Goal: Task Accomplishment & Management: Manage account settings

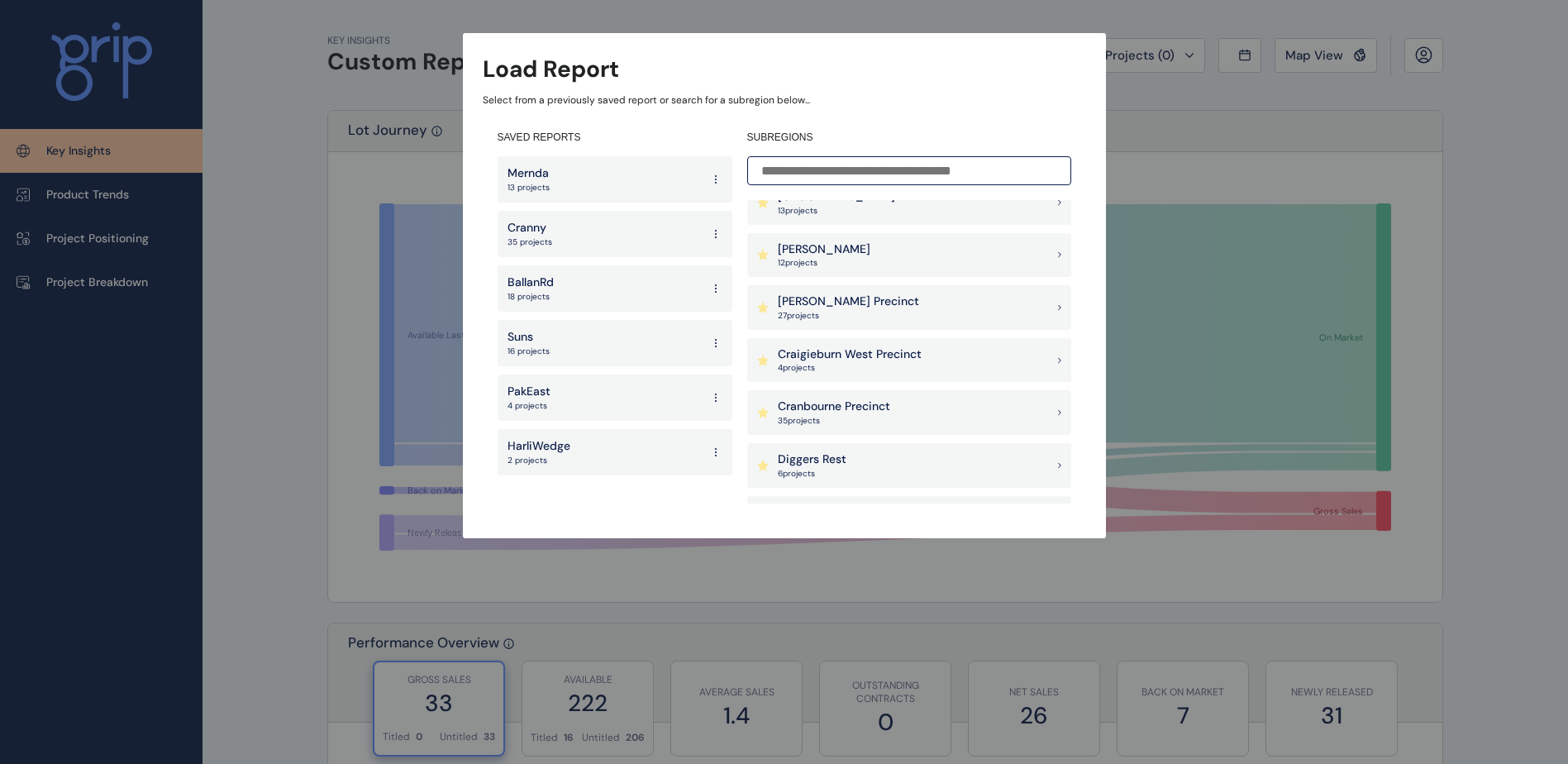
scroll to position [414, 0]
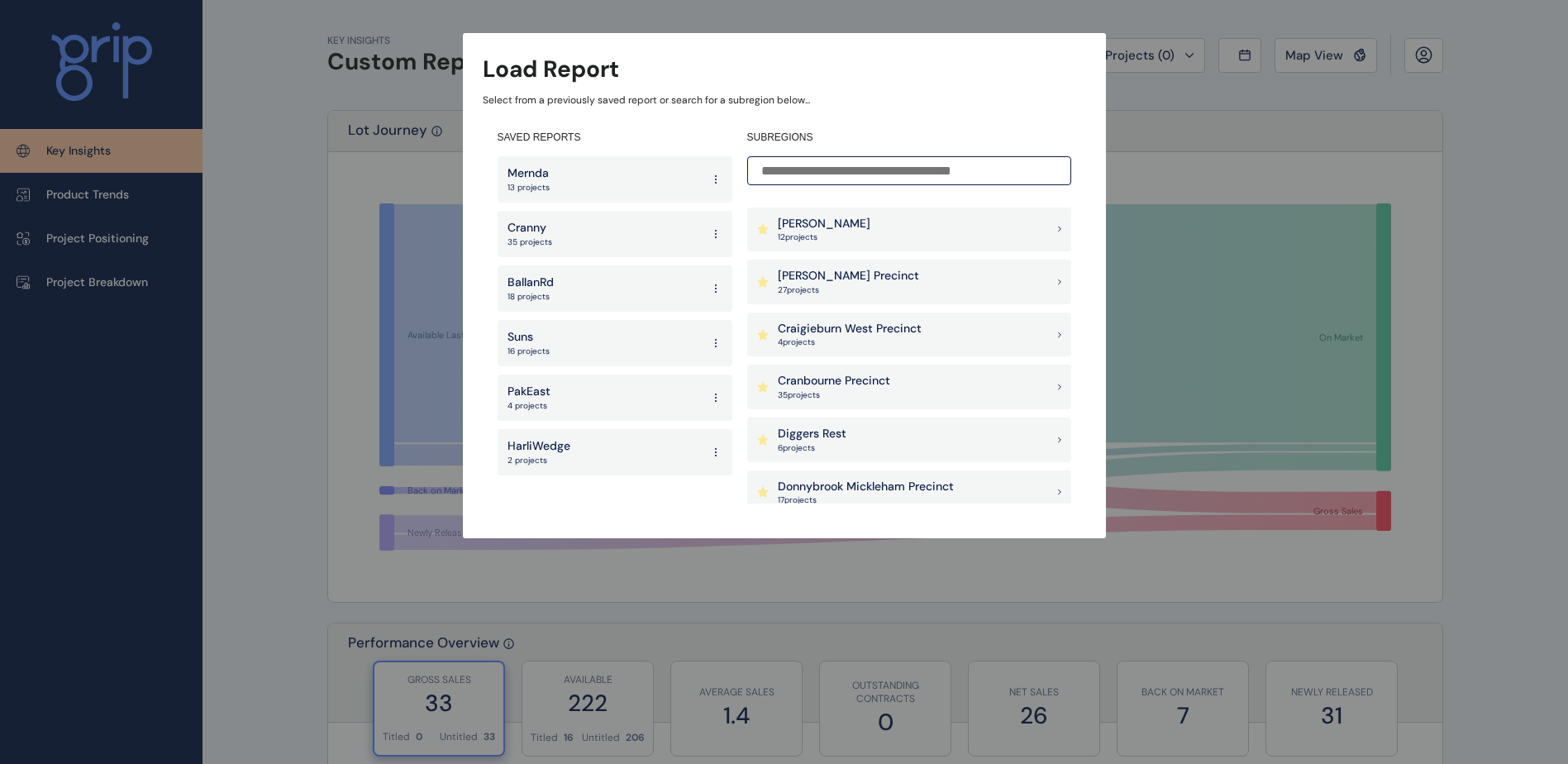
click at [881, 295] on div "[PERSON_NAME] Precinct 27 project s" at bounding box center [909, 282] width 324 height 45
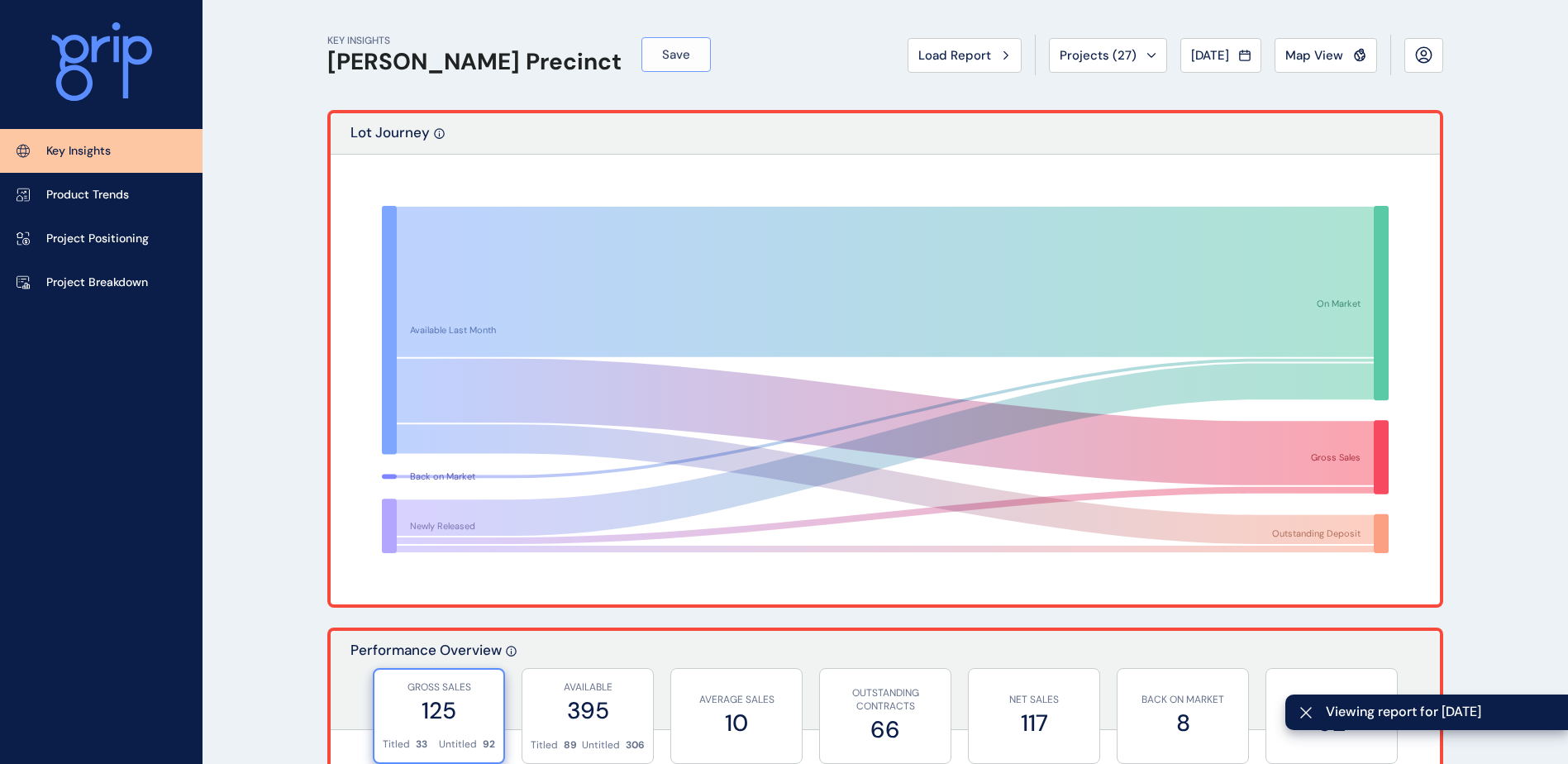
click at [642, 66] on button "Save" at bounding box center [677, 55] width 70 height 35
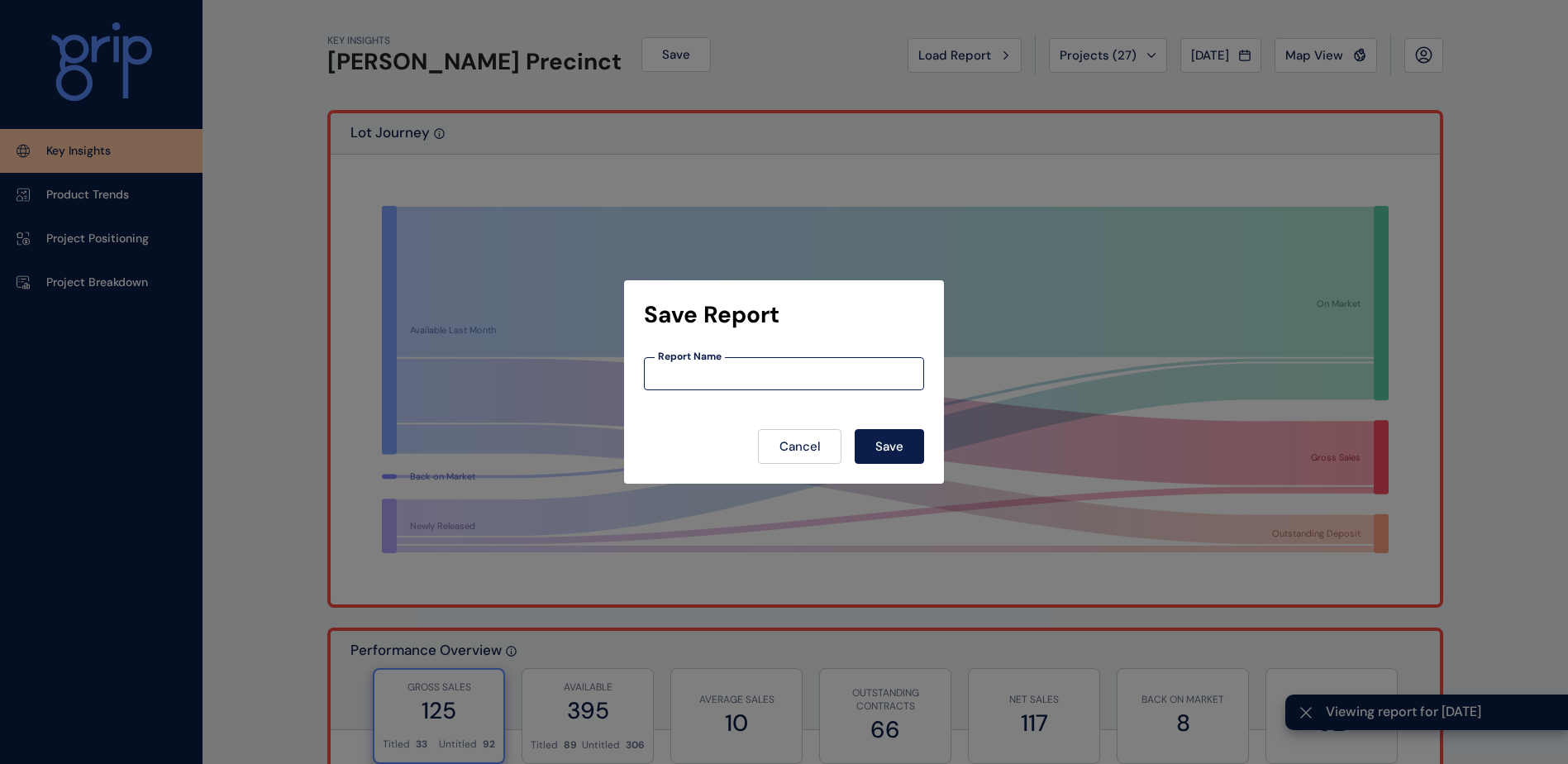
click at [716, 381] on input at bounding box center [784, 374] width 279 height 14
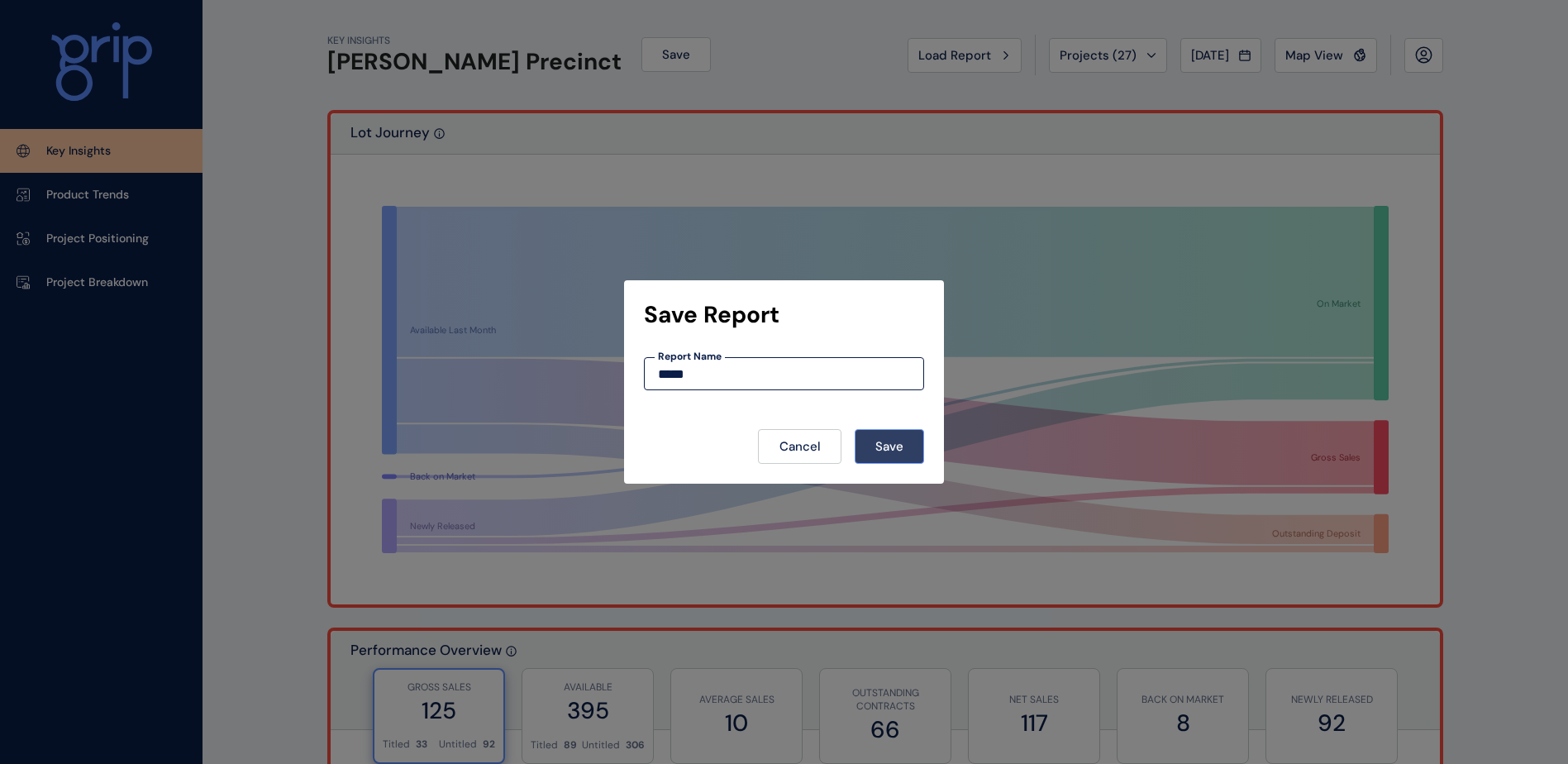
type input "*****"
click at [903, 442] on span "Save" at bounding box center [890, 447] width 28 height 17
